Goal: Task Accomplishment & Management: Use online tool/utility

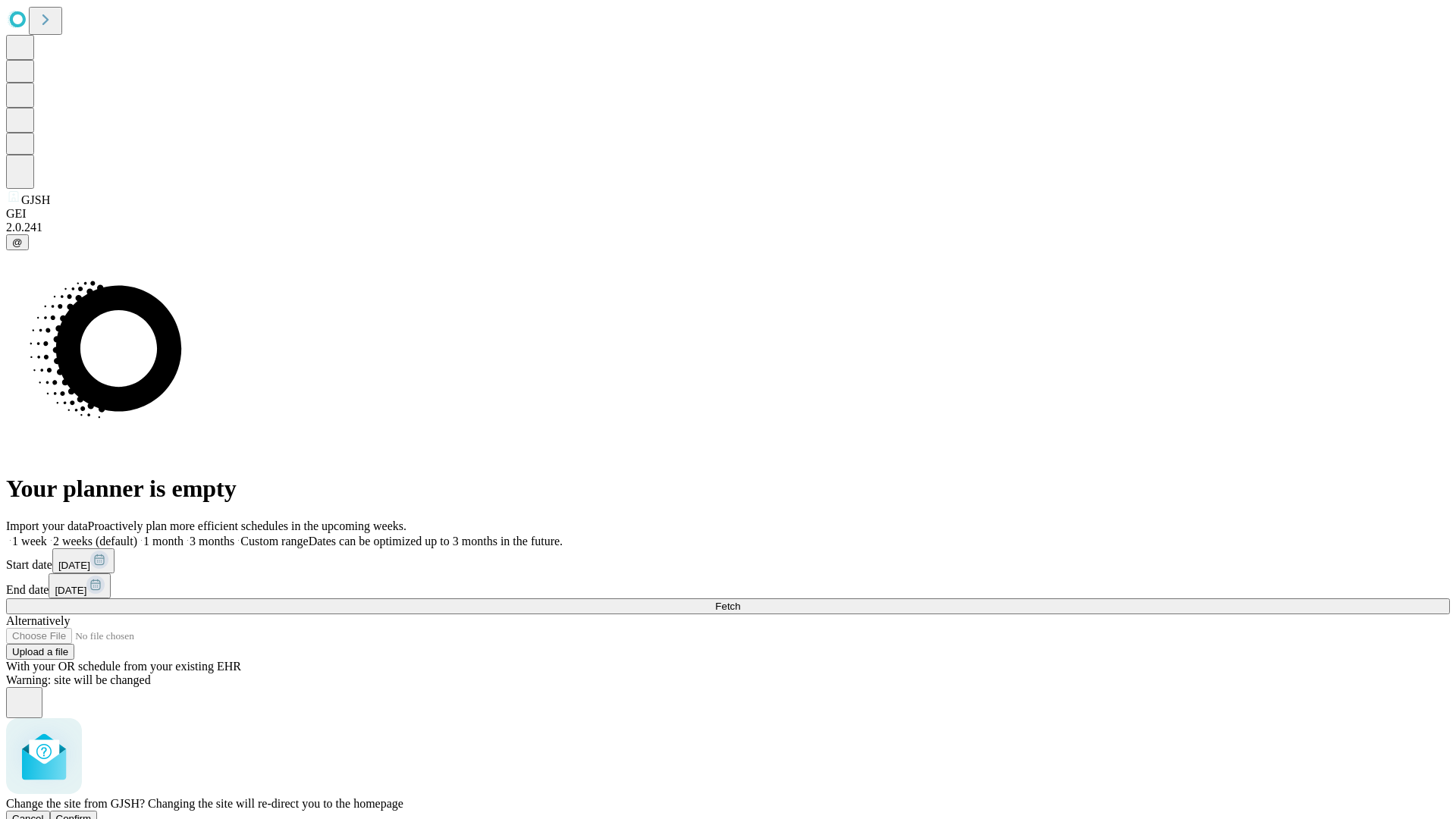
click at [92, 813] on span "Confirm" at bounding box center [73, 818] width 36 height 11
click at [183, 534] on label "1 month" at bounding box center [160, 541] width 46 height 13
click at [740, 600] on span "Fetch" at bounding box center [728, 606] width 25 height 11
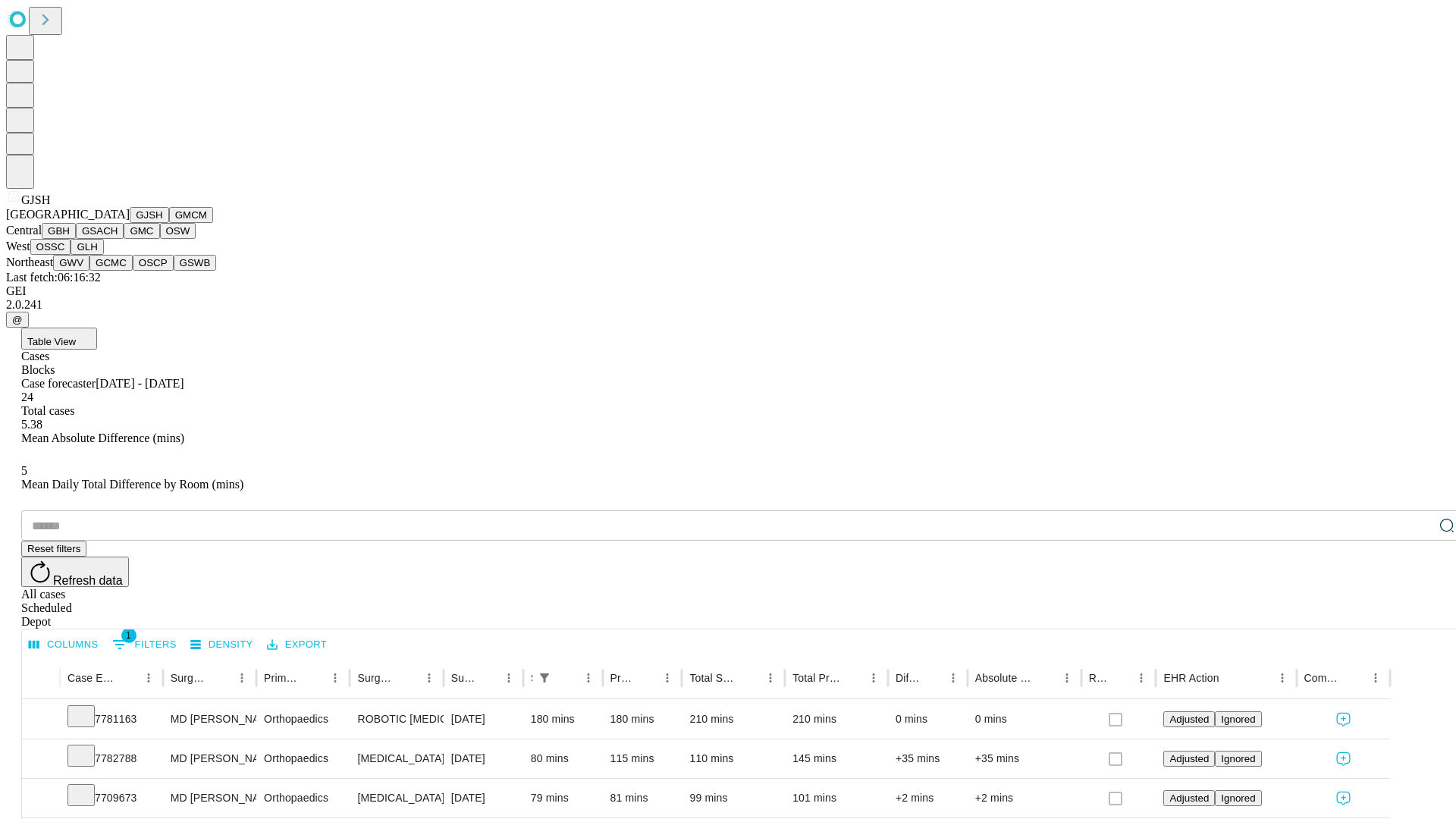
click at [169, 223] on button "GMCM" at bounding box center [191, 215] width 44 height 16
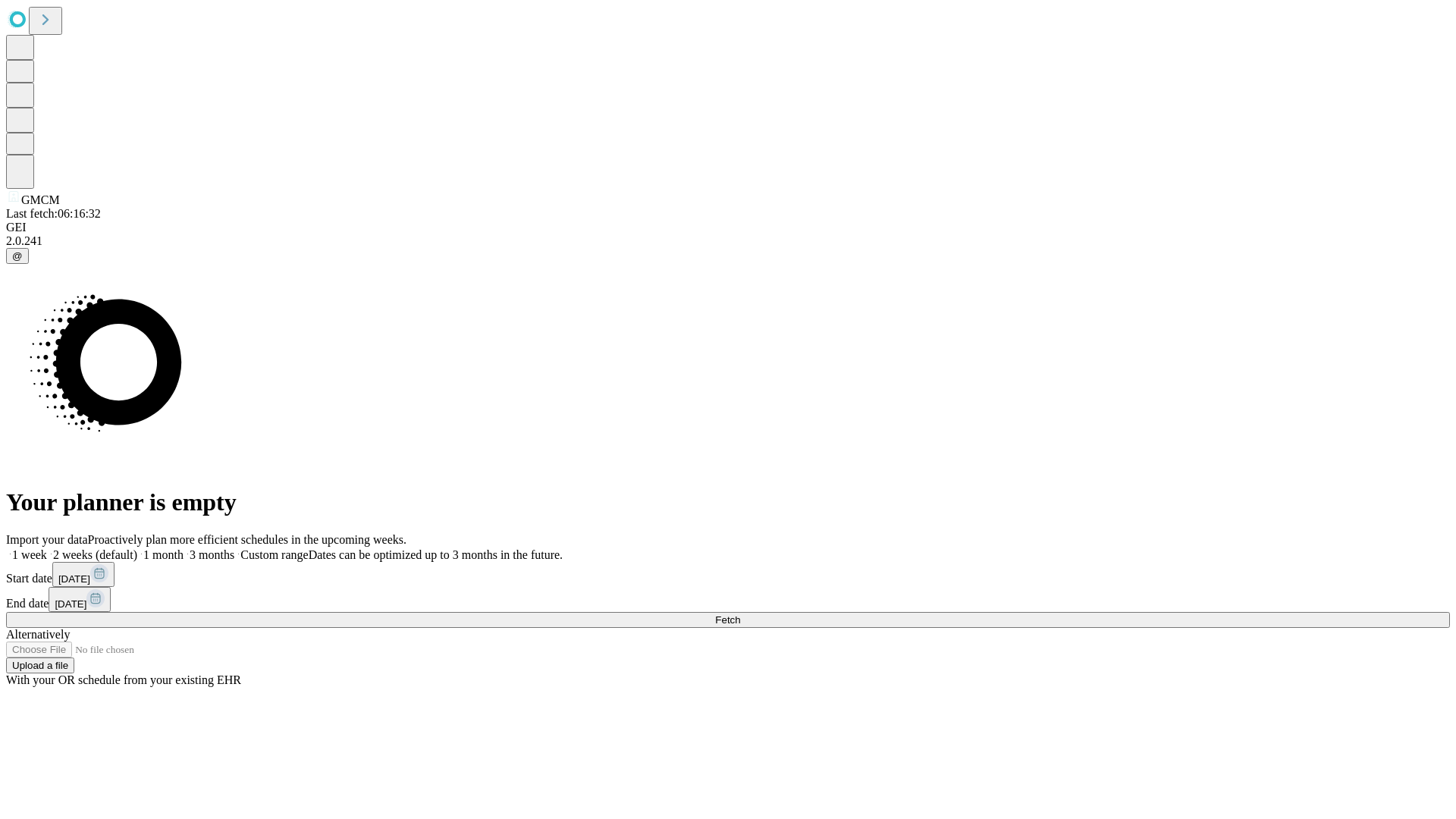
click at [183, 548] on label "1 month" at bounding box center [160, 554] width 46 height 13
click at [740, 614] on span "Fetch" at bounding box center [728, 620] width 25 height 11
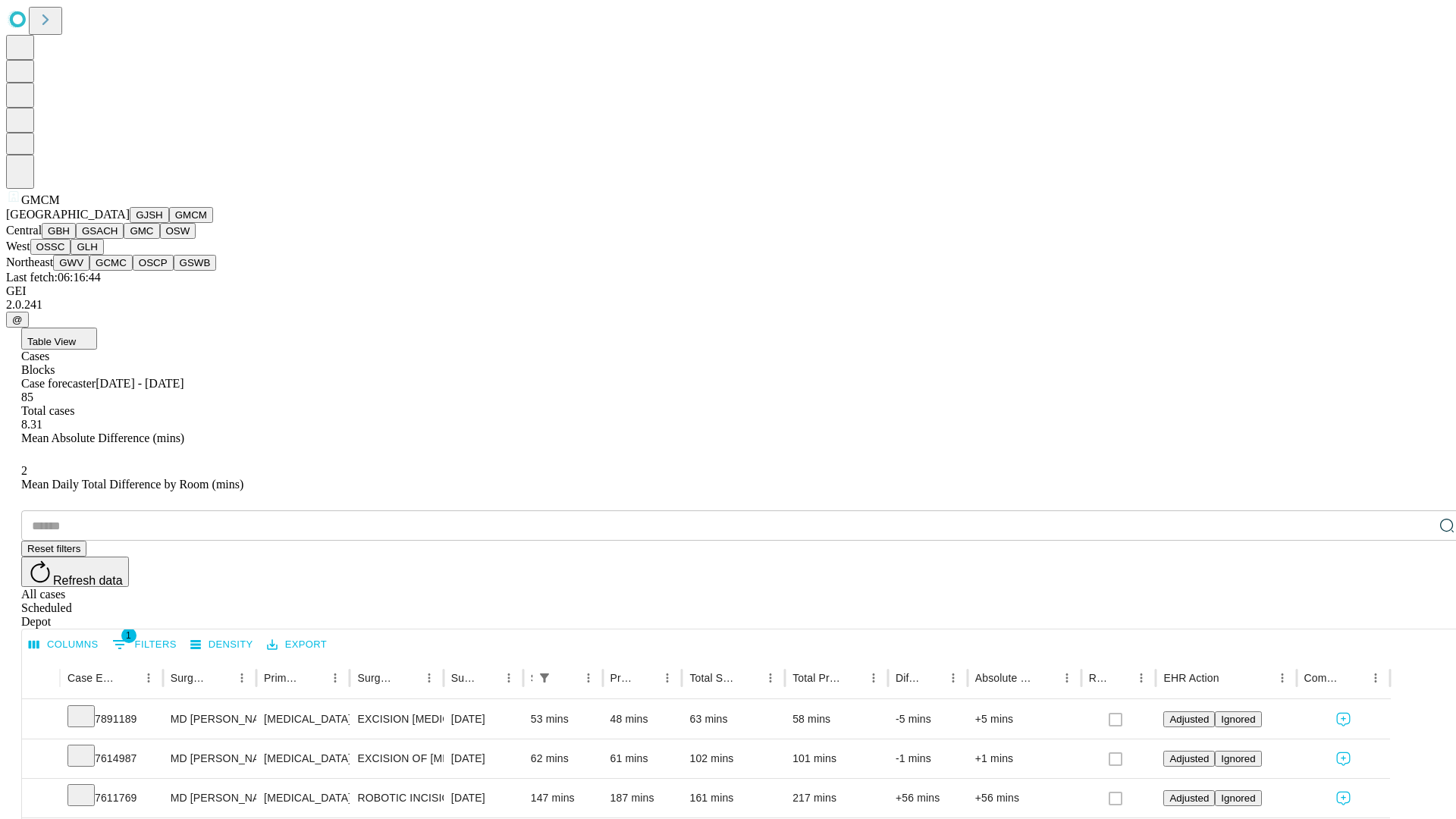
click at [76, 238] on button "GBH" at bounding box center [58, 231] width 34 height 16
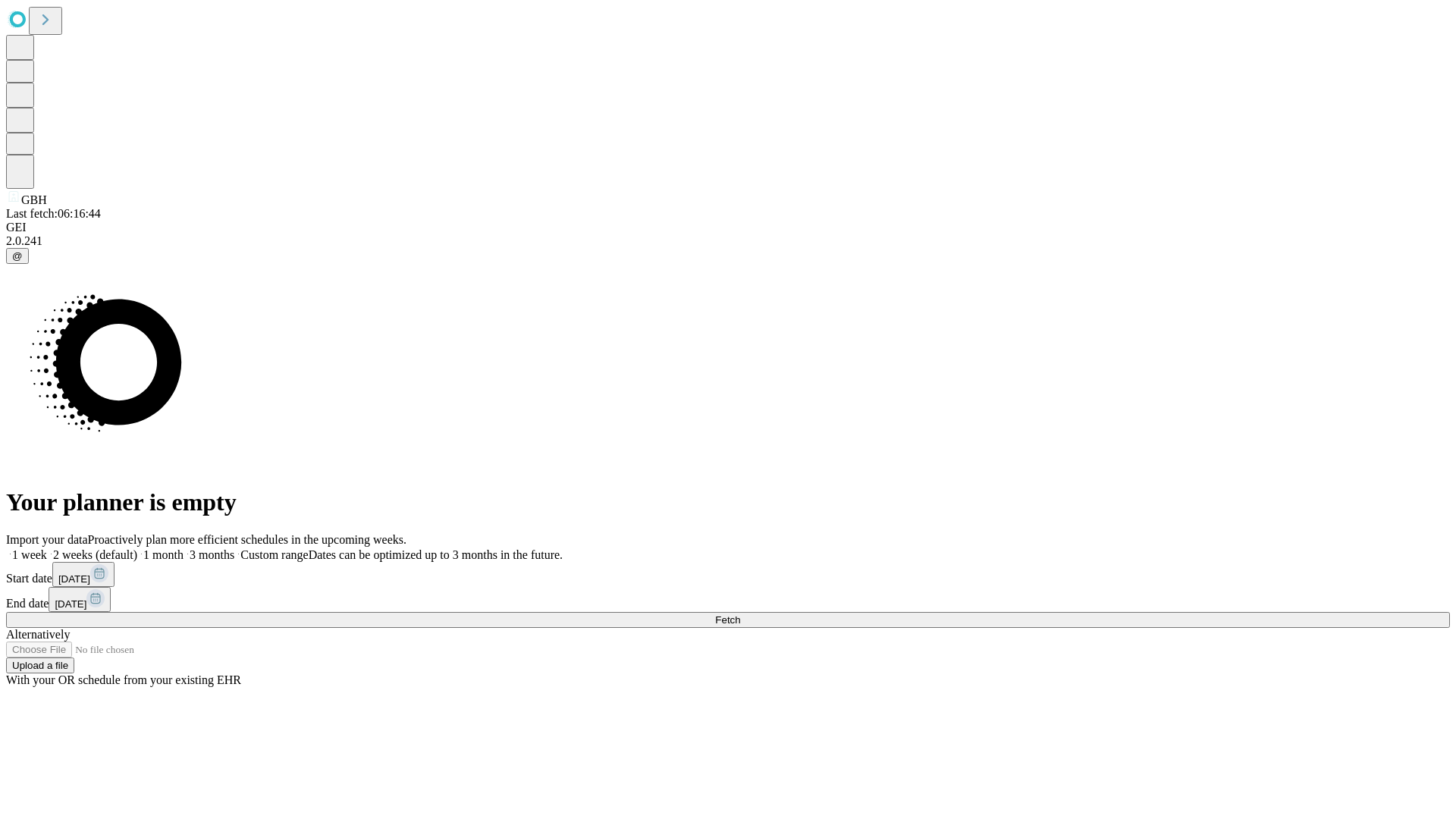
click at [183, 548] on label "1 month" at bounding box center [160, 554] width 46 height 13
click at [740, 614] on span "Fetch" at bounding box center [728, 620] width 25 height 11
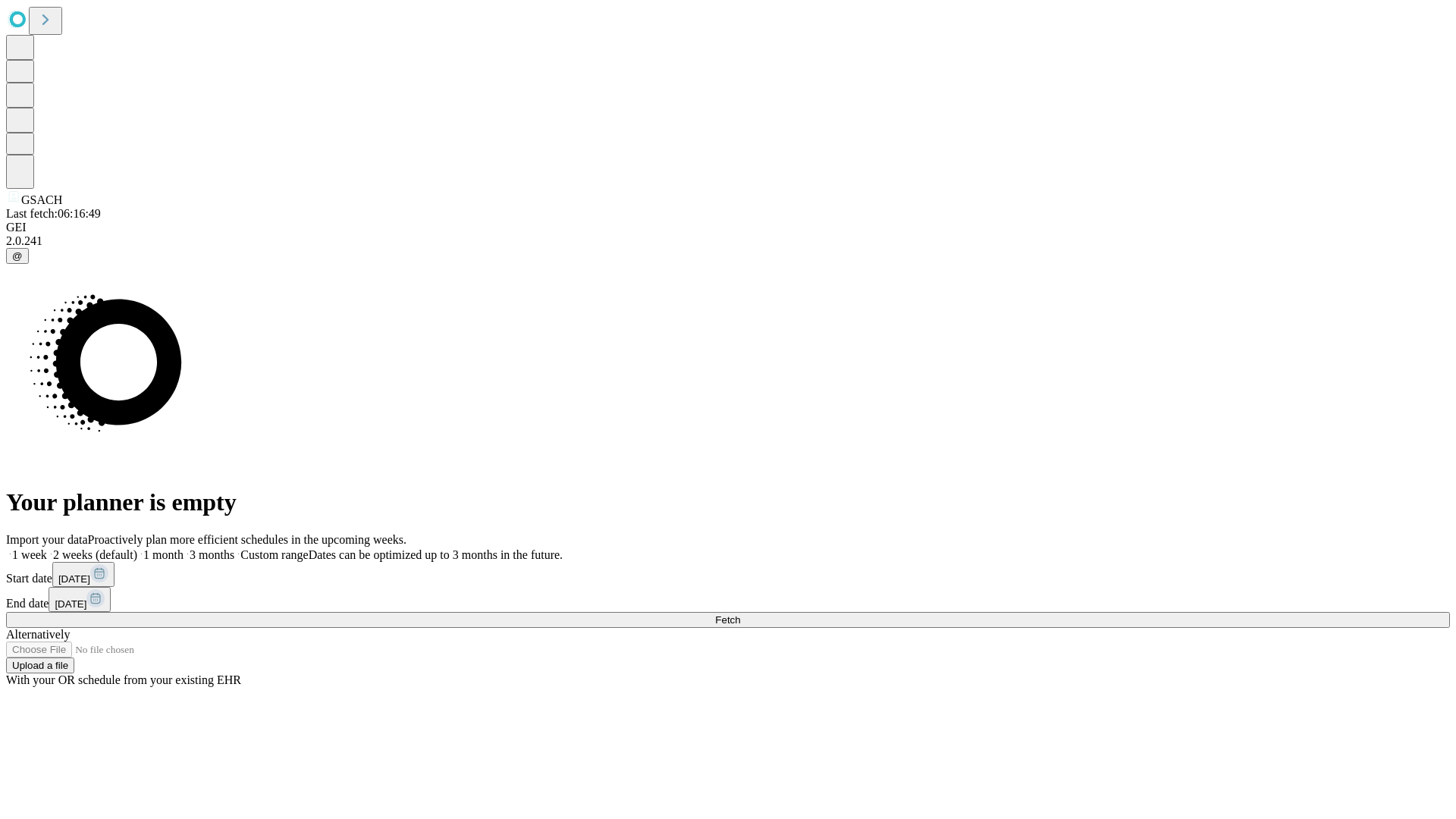
click at [740, 614] on span "Fetch" at bounding box center [728, 620] width 25 height 11
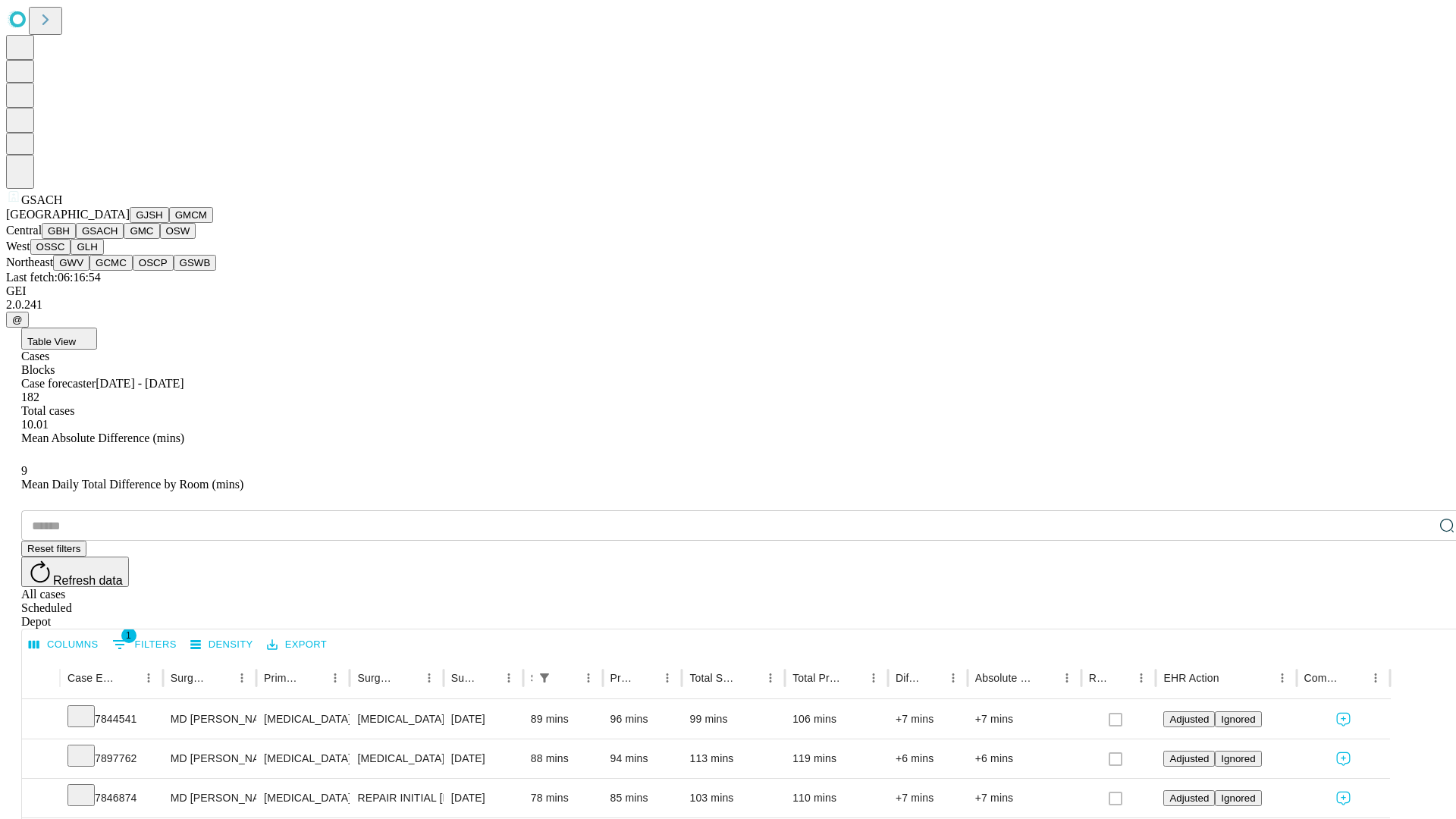
click at [124, 238] on button "GMC" at bounding box center [141, 231] width 36 height 16
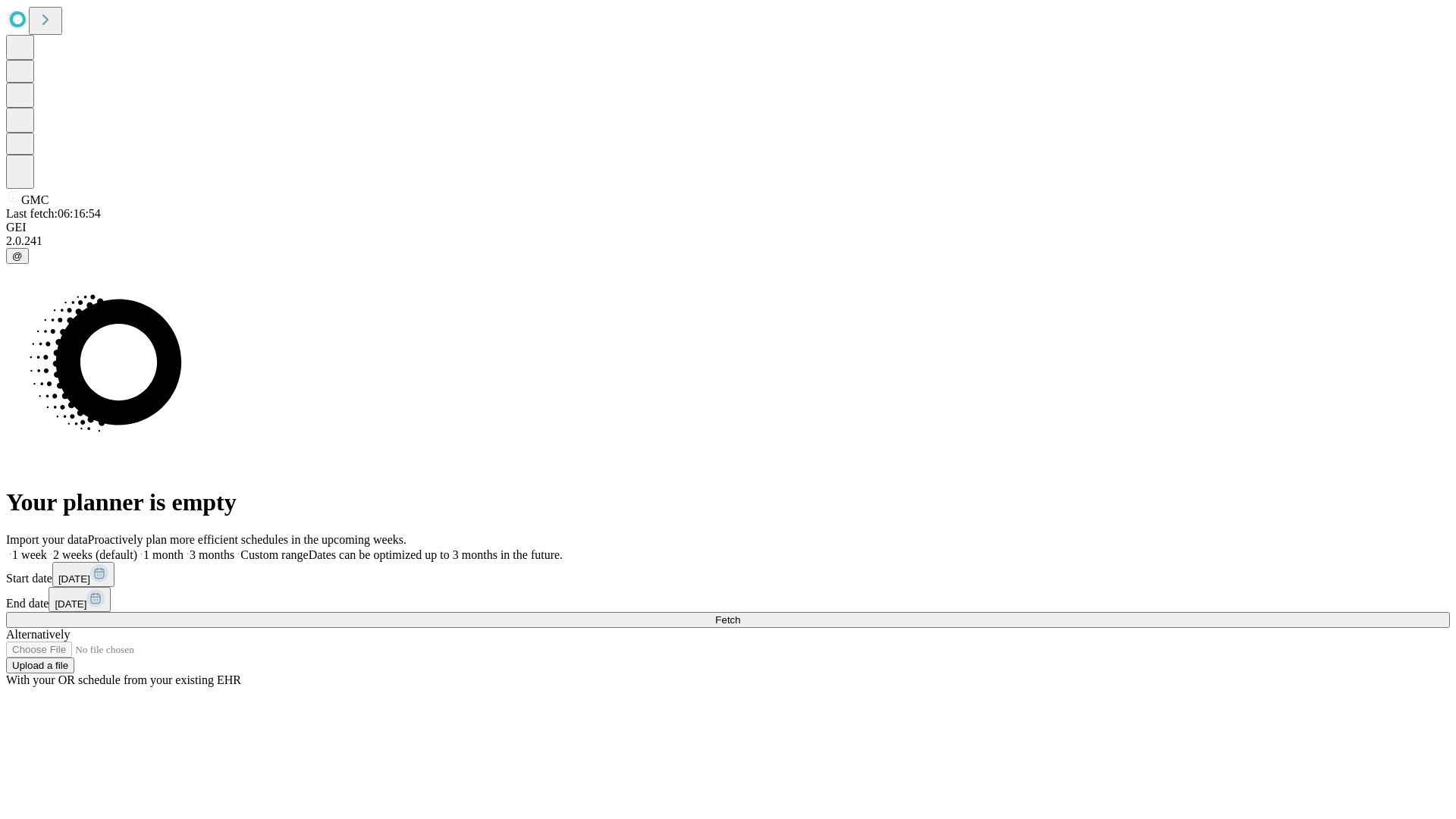
click at [183, 548] on label "1 month" at bounding box center [160, 554] width 46 height 13
click at [740, 614] on span "Fetch" at bounding box center [728, 620] width 25 height 11
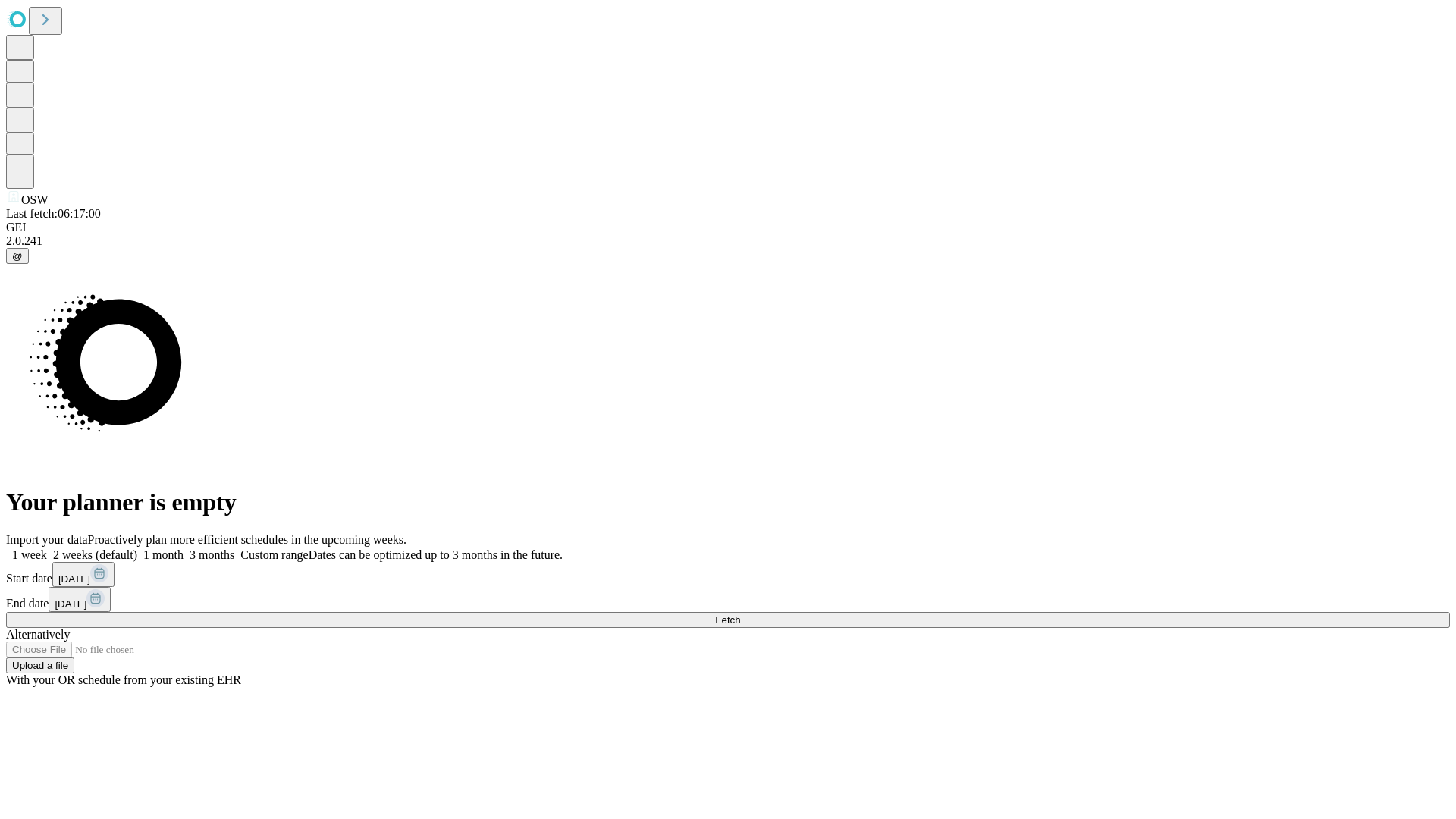
click at [740, 614] on span "Fetch" at bounding box center [728, 620] width 25 height 11
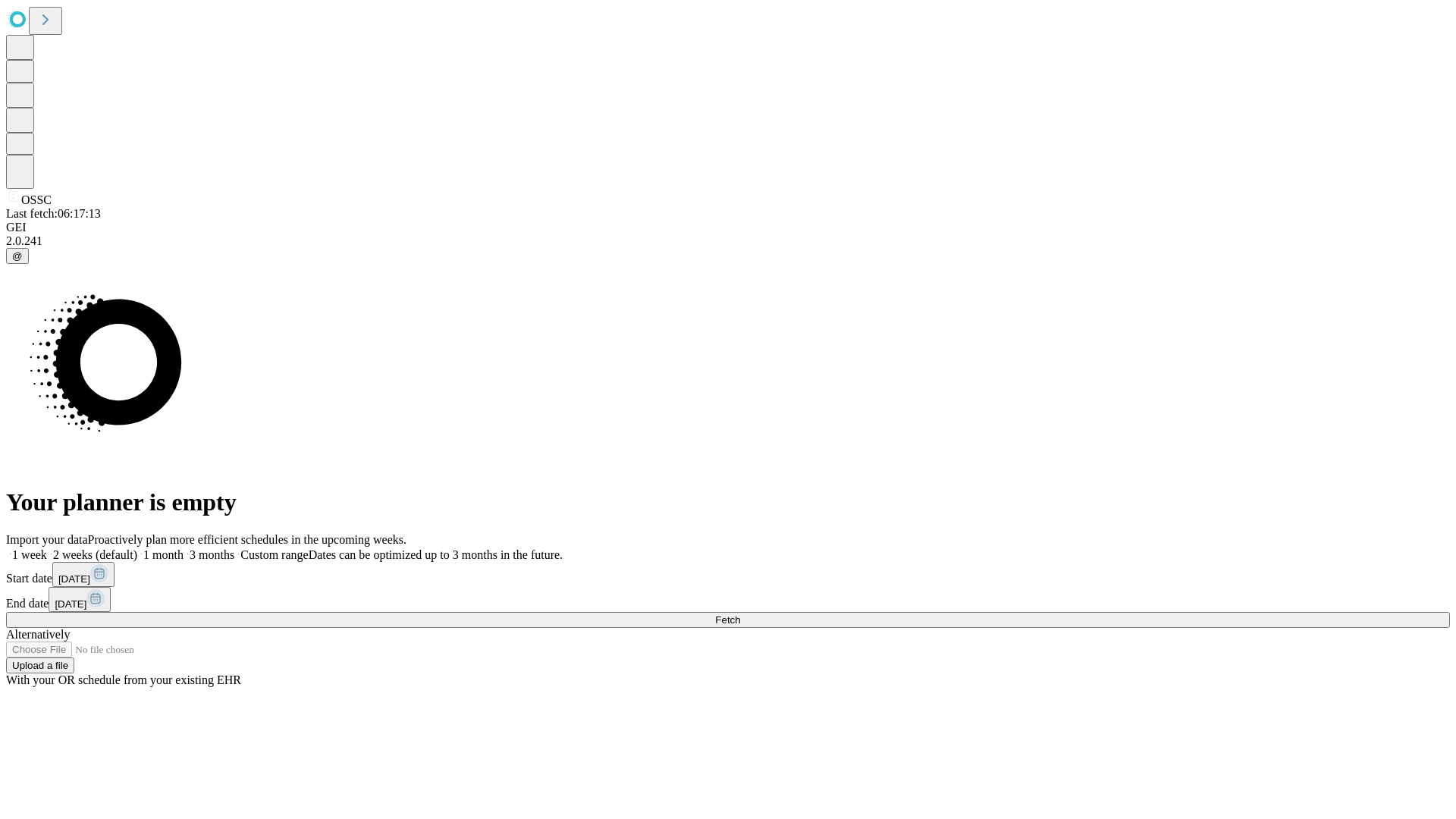
click at [183, 548] on label "1 month" at bounding box center [160, 554] width 46 height 13
click at [740, 614] on span "Fetch" at bounding box center [728, 620] width 25 height 11
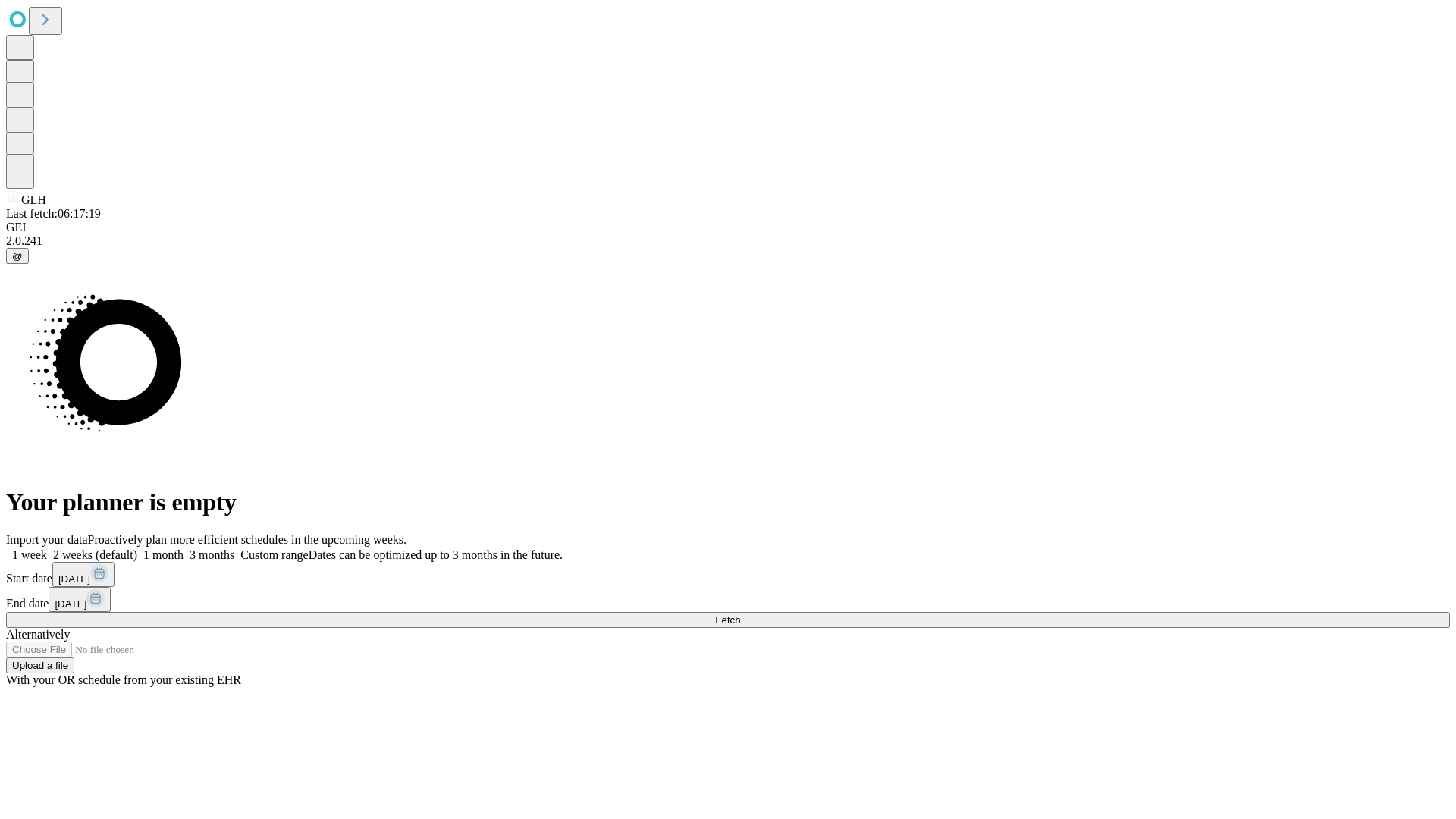
click at [183, 548] on label "1 month" at bounding box center [160, 554] width 46 height 13
click at [740, 614] on span "Fetch" at bounding box center [728, 620] width 25 height 11
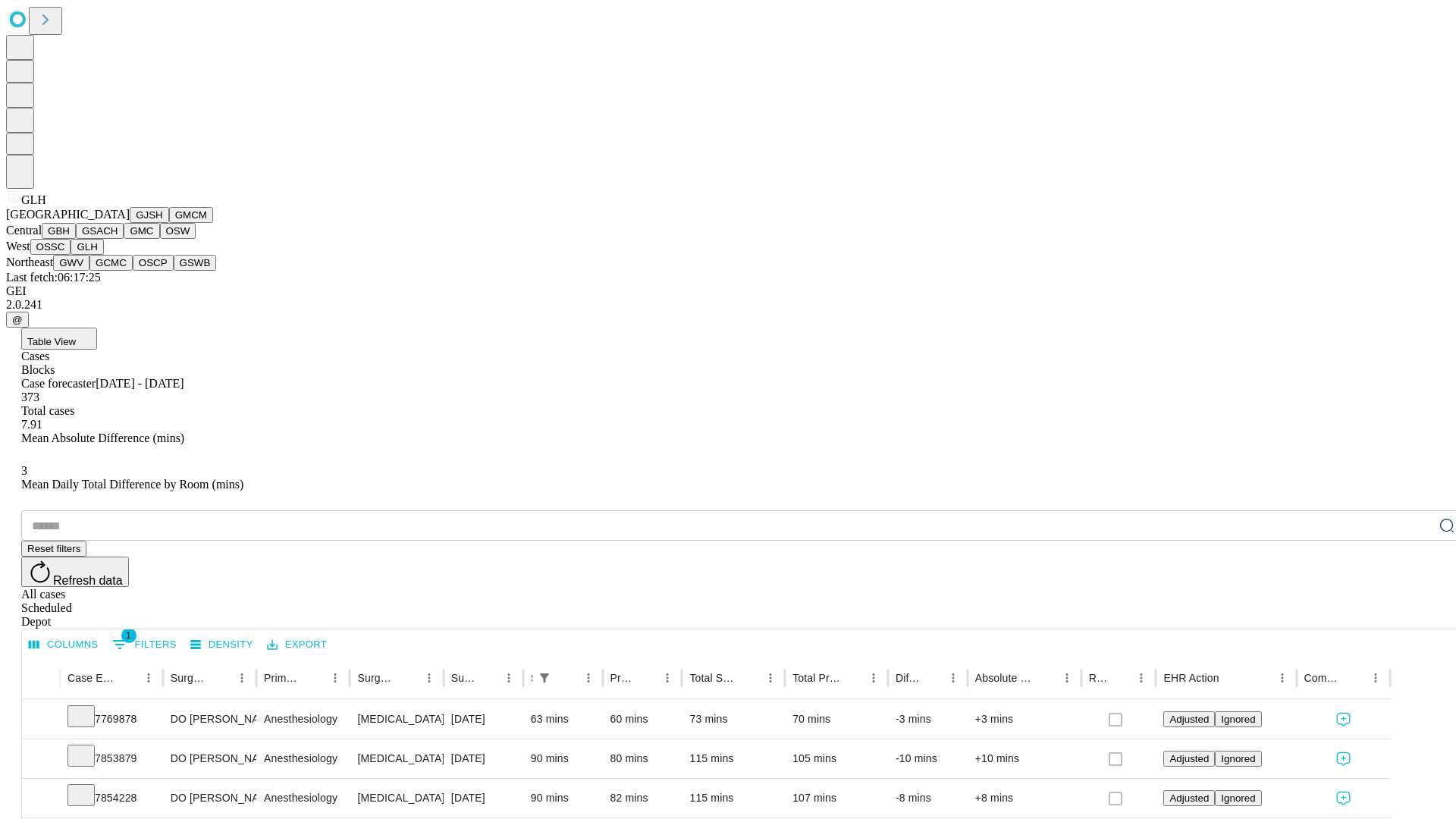
click at [89, 270] on button "GWV" at bounding box center [72, 262] width 37 height 16
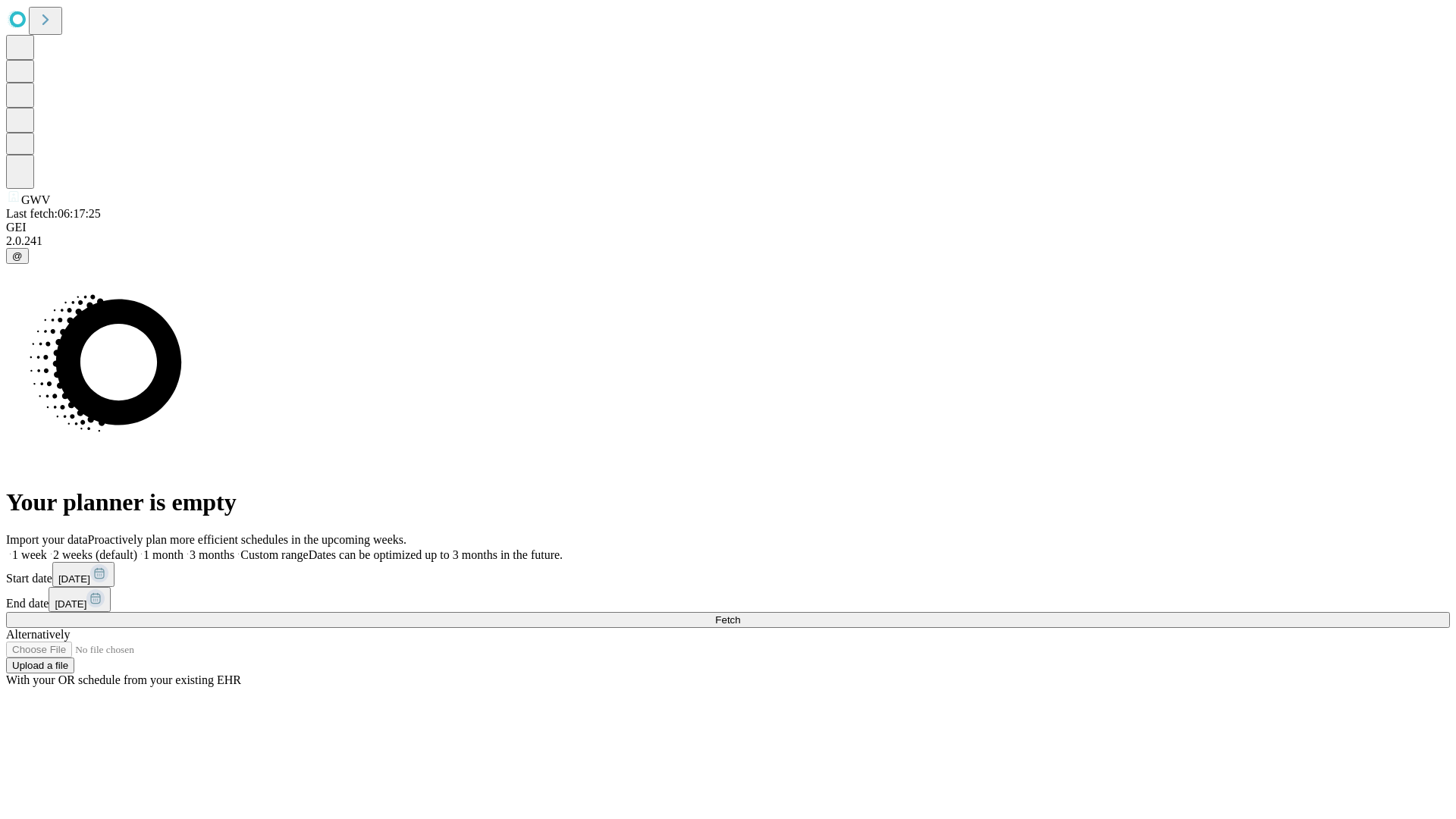
click at [183, 548] on label "1 month" at bounding box center [160, 554] width 46 height 13
click at [740, 614] on span "Fetch" at bounding box center [728, 620] width 25 height 11
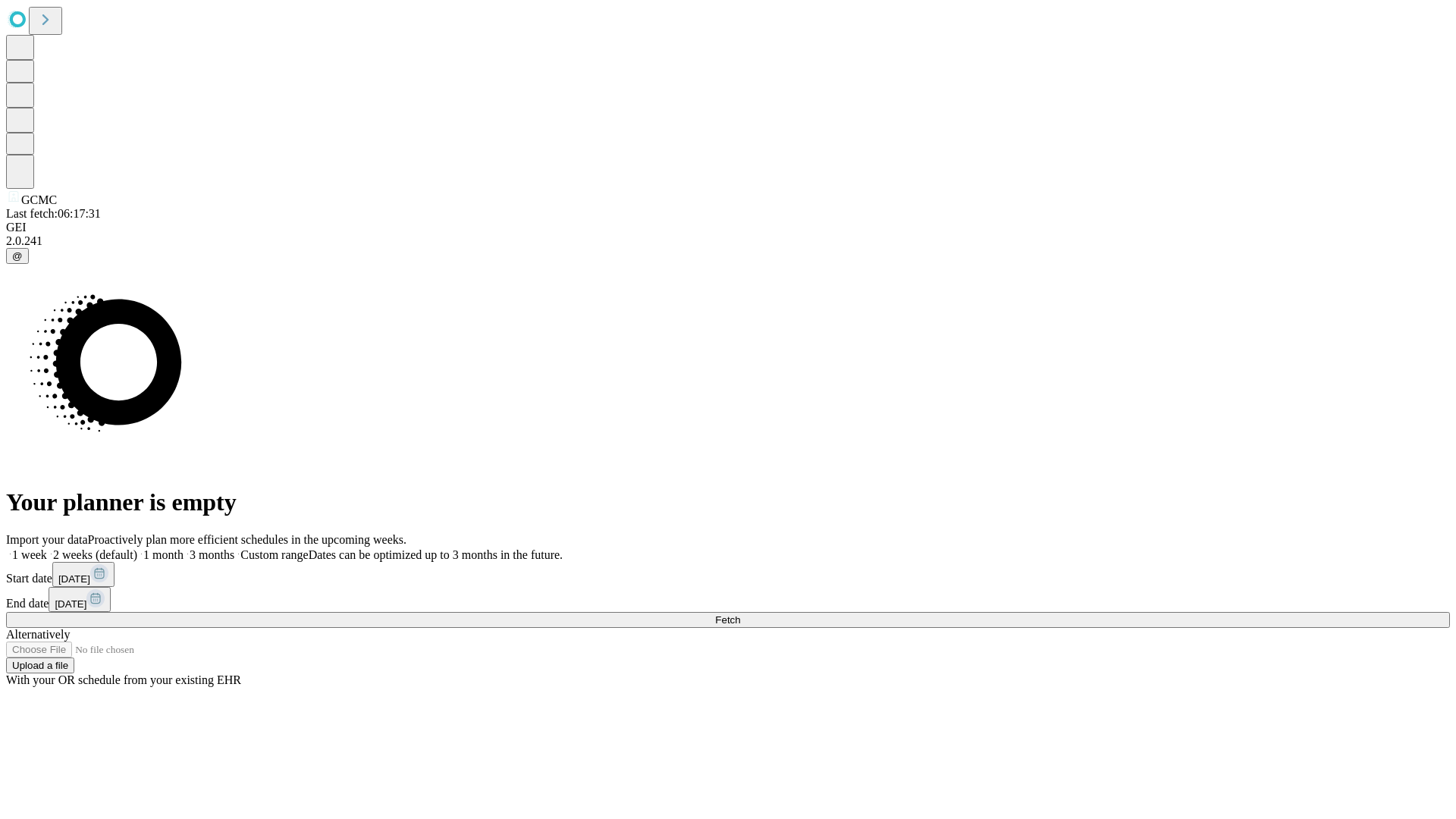
click at [183, 548] on label "1 month" at bounding box center [160, 554] width 46 height 13
click at [740, 614] on span "Fetch" at bounding box center [728, 620] width 25 height 11
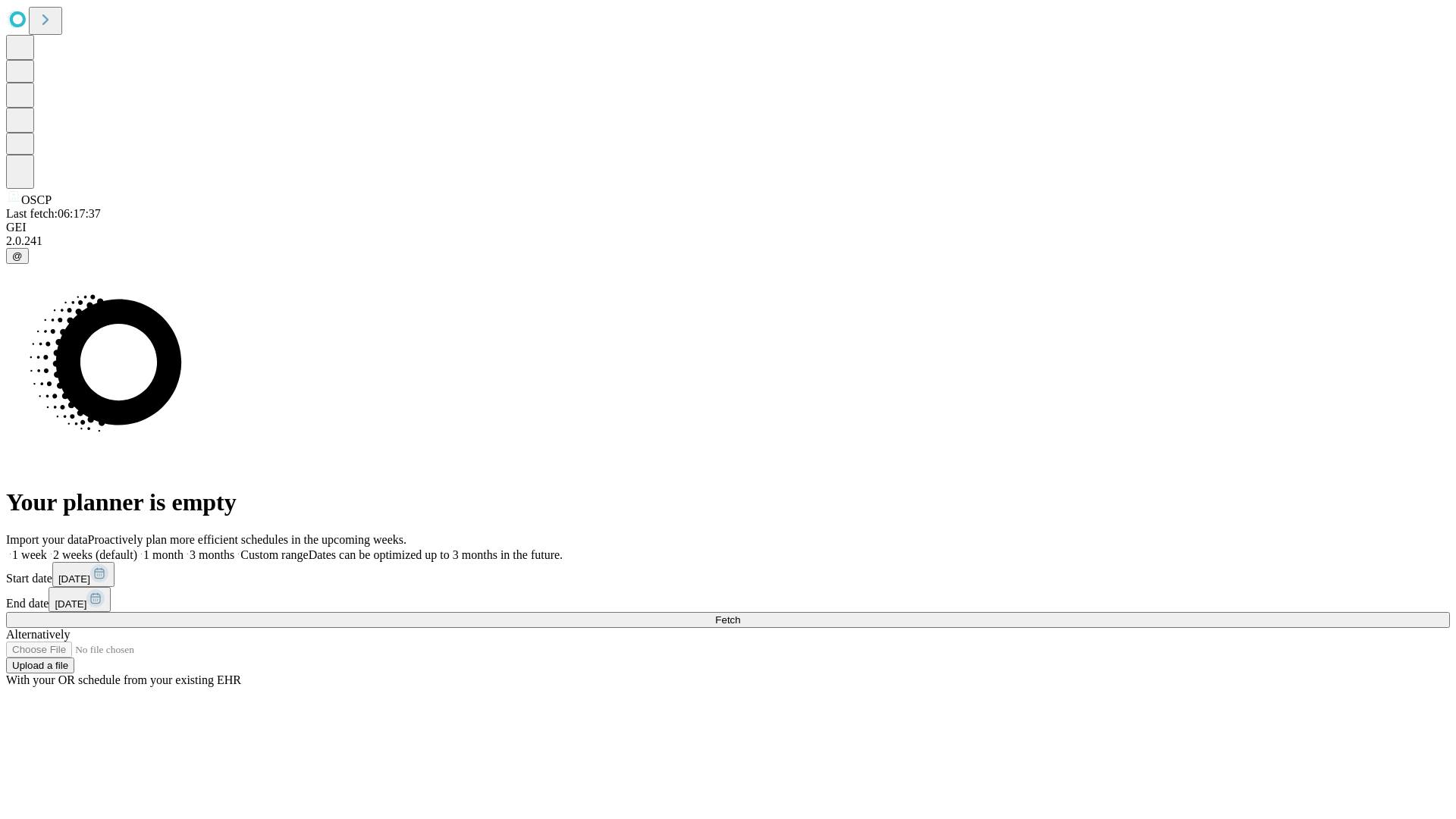
click at [183, 548] on label "1 month" at bounding box center [160, 554] width 46 height 13
click at [740, 614] on span "Fetch" at bounding box center [728, 620] width 25 height 11
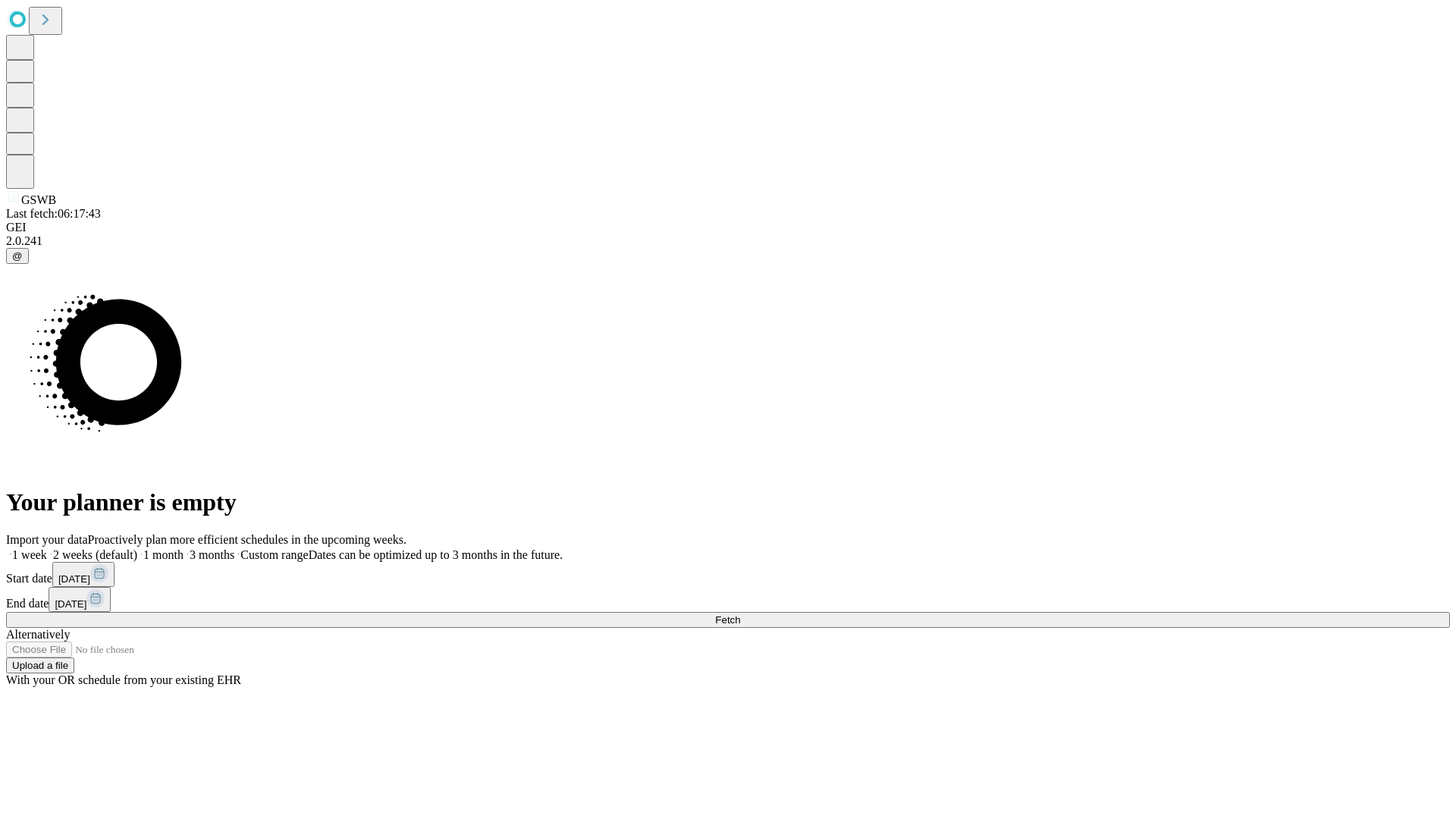
click at [183, 548] on label "1 month" at bounding box center [160, 554] width 46 height 13
click at [740, 614] on span "Fetch" at bounding box center [728, 620] width 25 height 11
